Goal: Check status: Check status

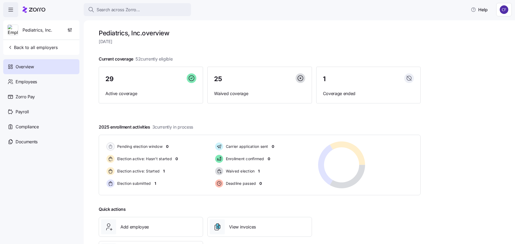
click at [31, 65] on span "Overview" at bounding box center [25, 67] width 18 height 7
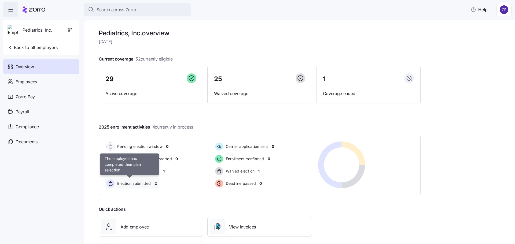
click at [135, 184] on span "Election submitted" at bounding box center [133, 183] width 35 height 5
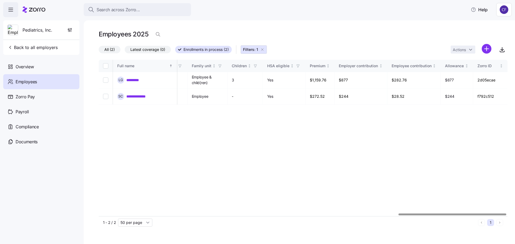
scroll to position [0, 1140]
click at [502, 216] on div at bounding box center [454, 215] width 108 height 2
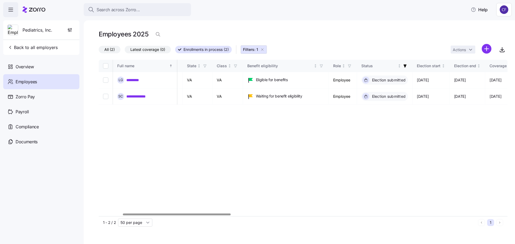
scroll to position [0, 0]
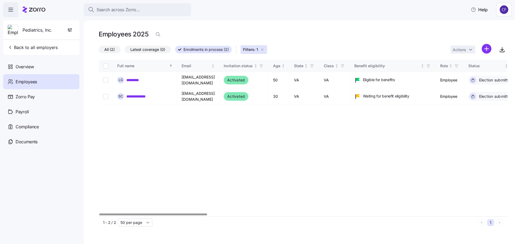
click at [99, 216] on div at bounding box center [153, 215] width 108 height 2
